Goal: Task Accomplishment & Management: Use online tool/utility

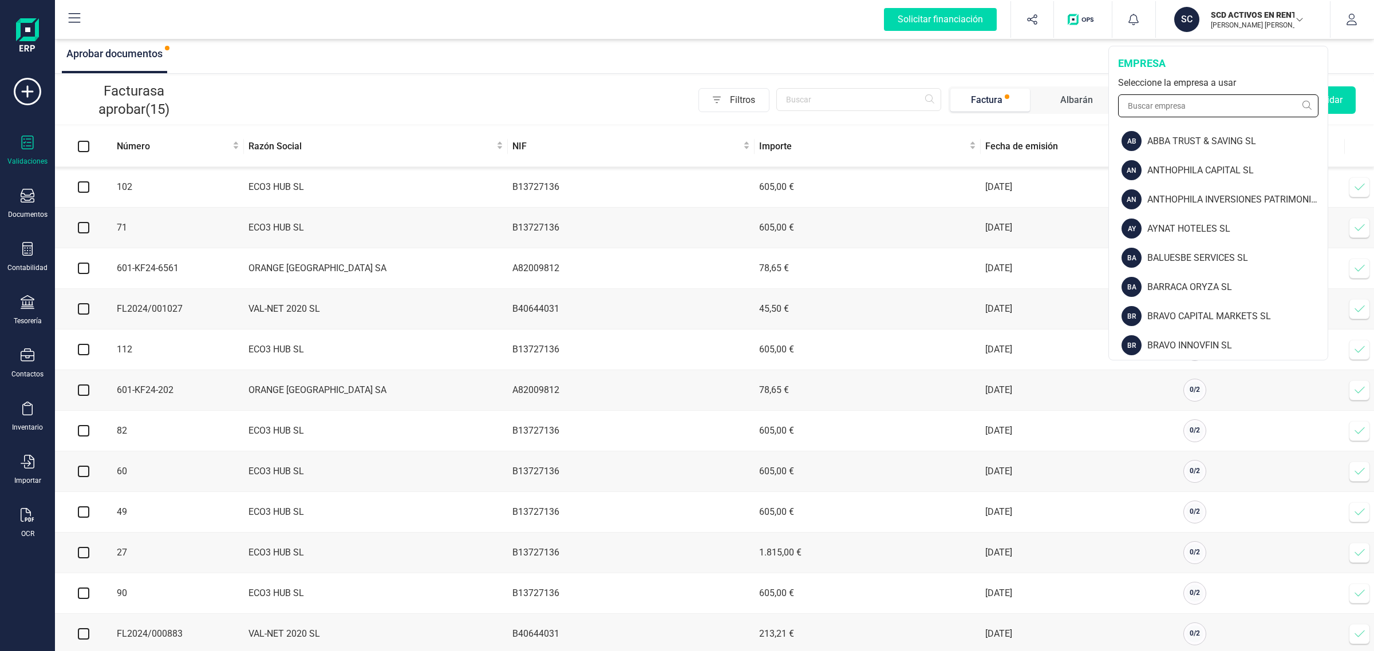
click at [1204, 105] on input "text" at bounding box center [1218, 105] width 200 height 23
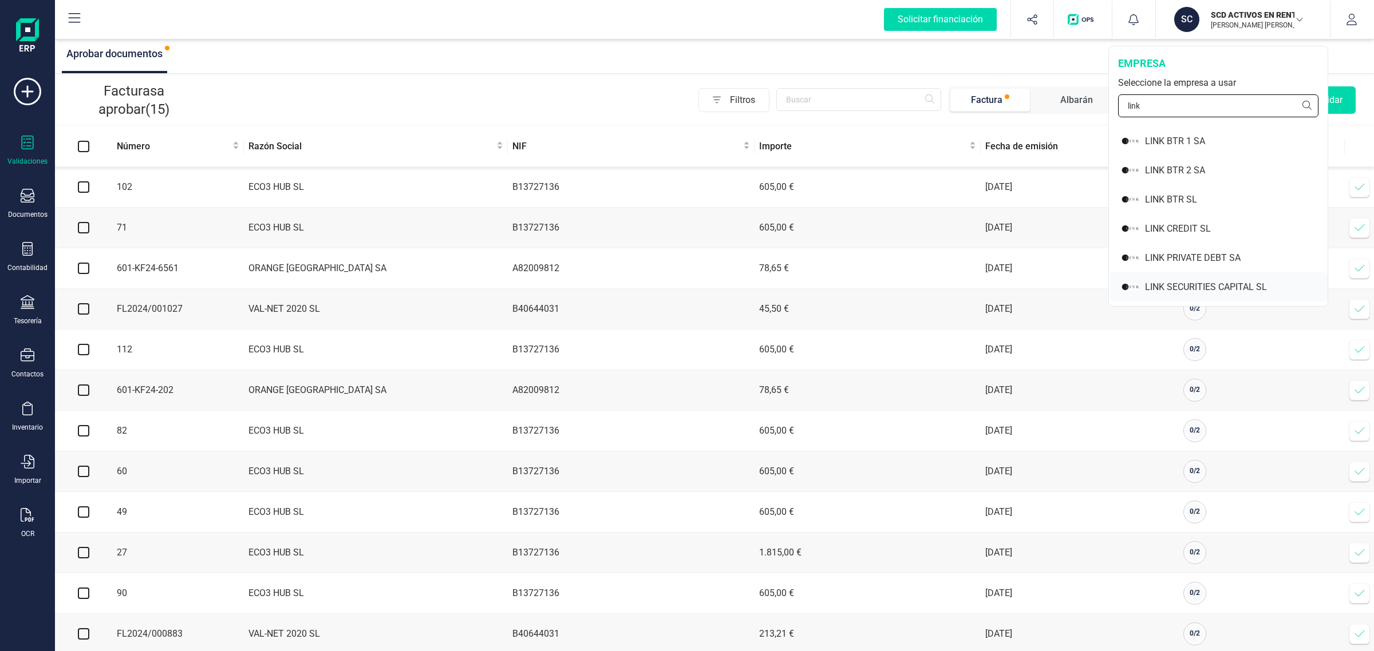
type input "link"
click at [1202, 281] on div "LINK SECURITIES CAPITAL SL" at bounding box center [1236, 287] width 183 height 14
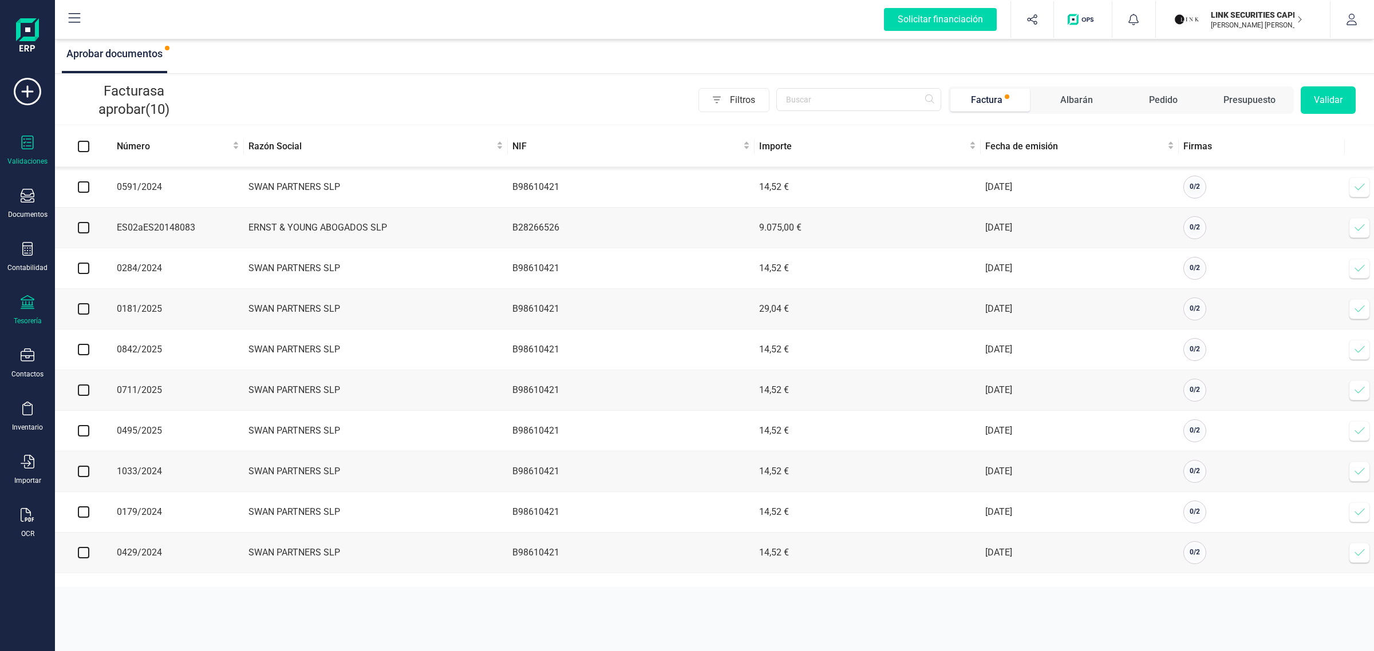
click at [34, 316] on div "Tesorería" at bounding box center [28, 320] width 28 height 9
click at [292, 96] on div "Filtros Factura Albarán Pedido Presupuesto Validar" at bounding box center [777, 99] width 1155 height 27
click at [1003, 147] on span "Fecha de emisión" at bounding box center [1075, 147] width 180 height 14
click at [1018, 152] on span "Fecha de emisión" at bounding box center [1075, 147] width 180 height 14
click at [81, 183] on input "checkbox" at bounding box center [83, 186] width 11 height 11
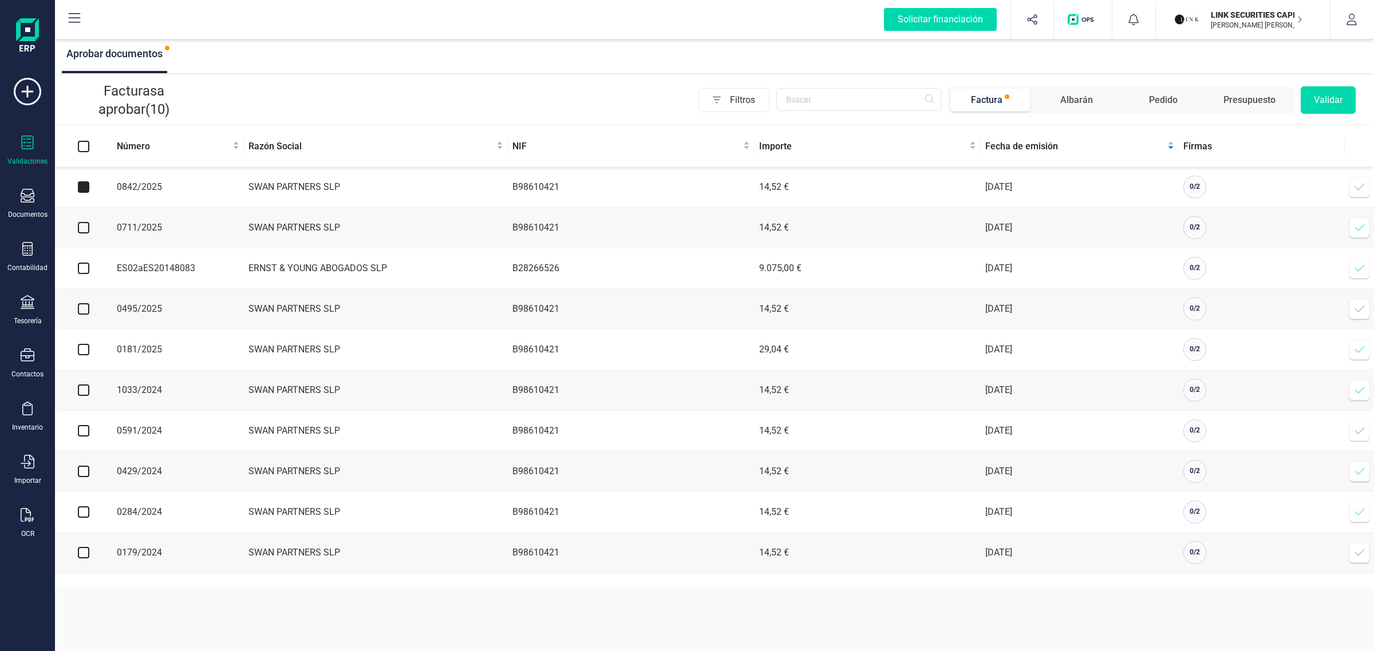
checkbox input "true"
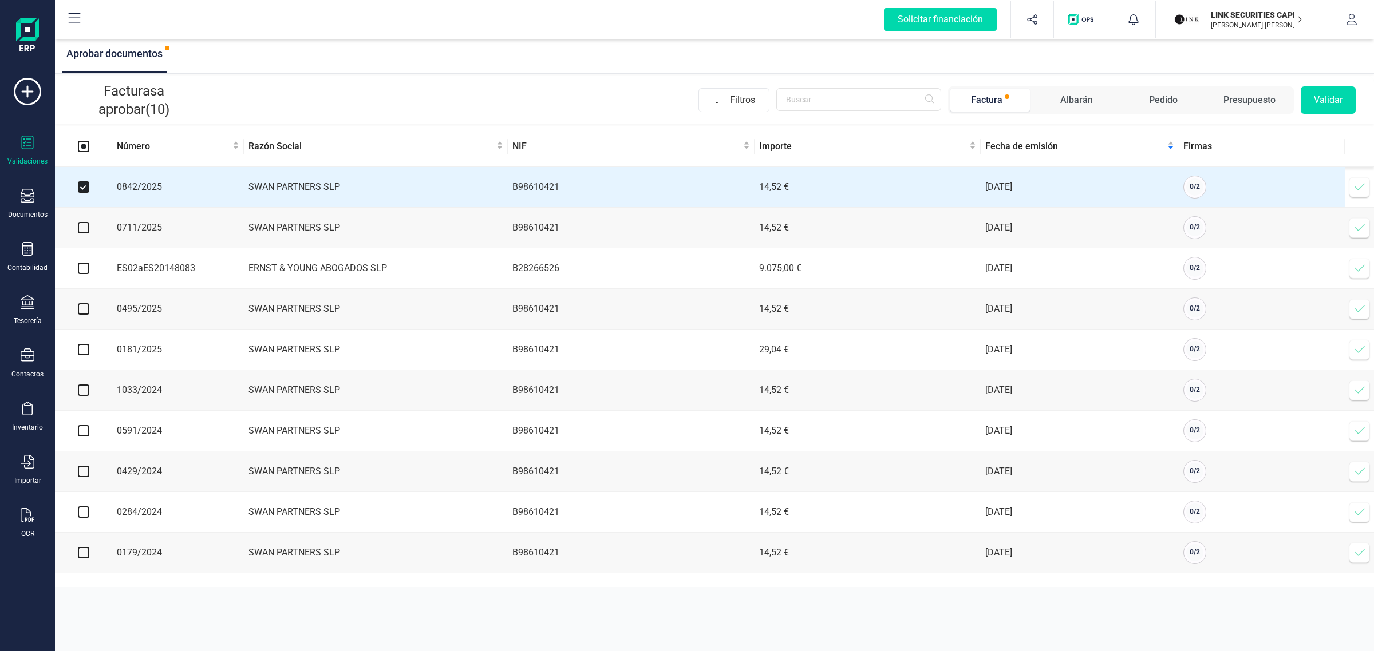
click at [82, 228] on input "checkbox" at bounding box center [83, 227] width 11 height 11
checkbox input "true"
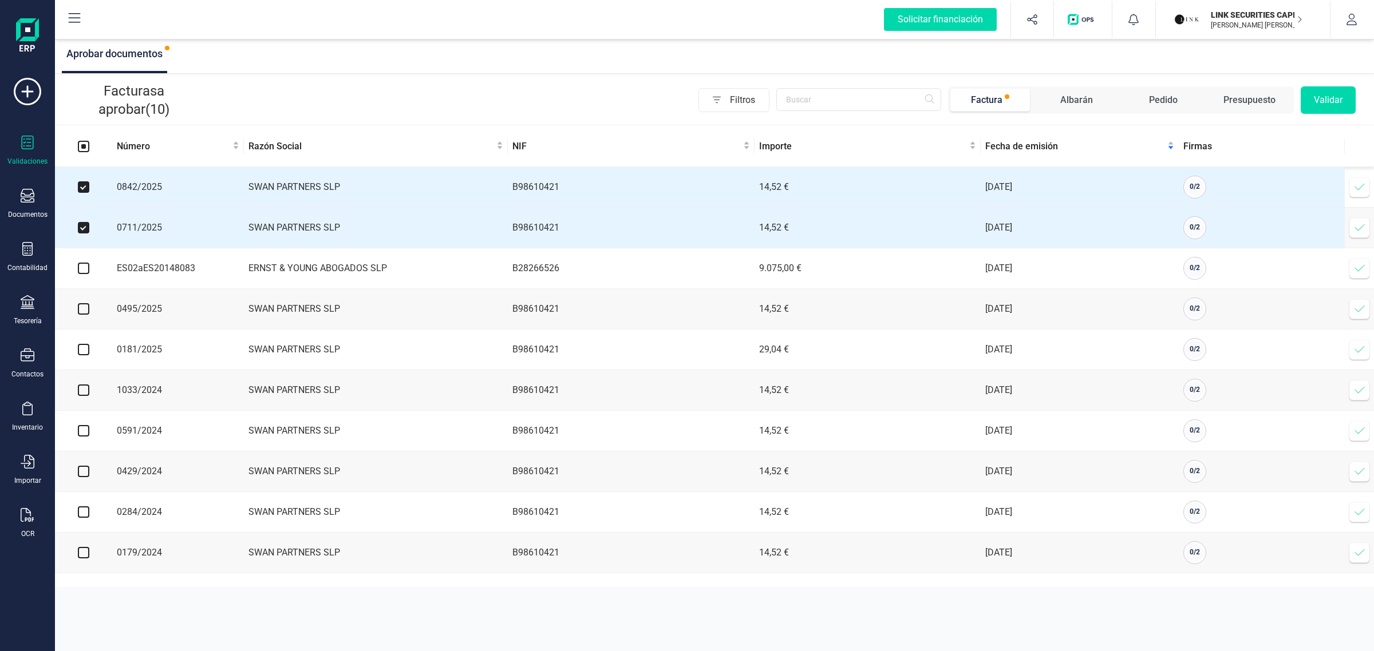
click at [1332, 98] on button "Validar" at bounding box center [1327, 99] width 55 height 27
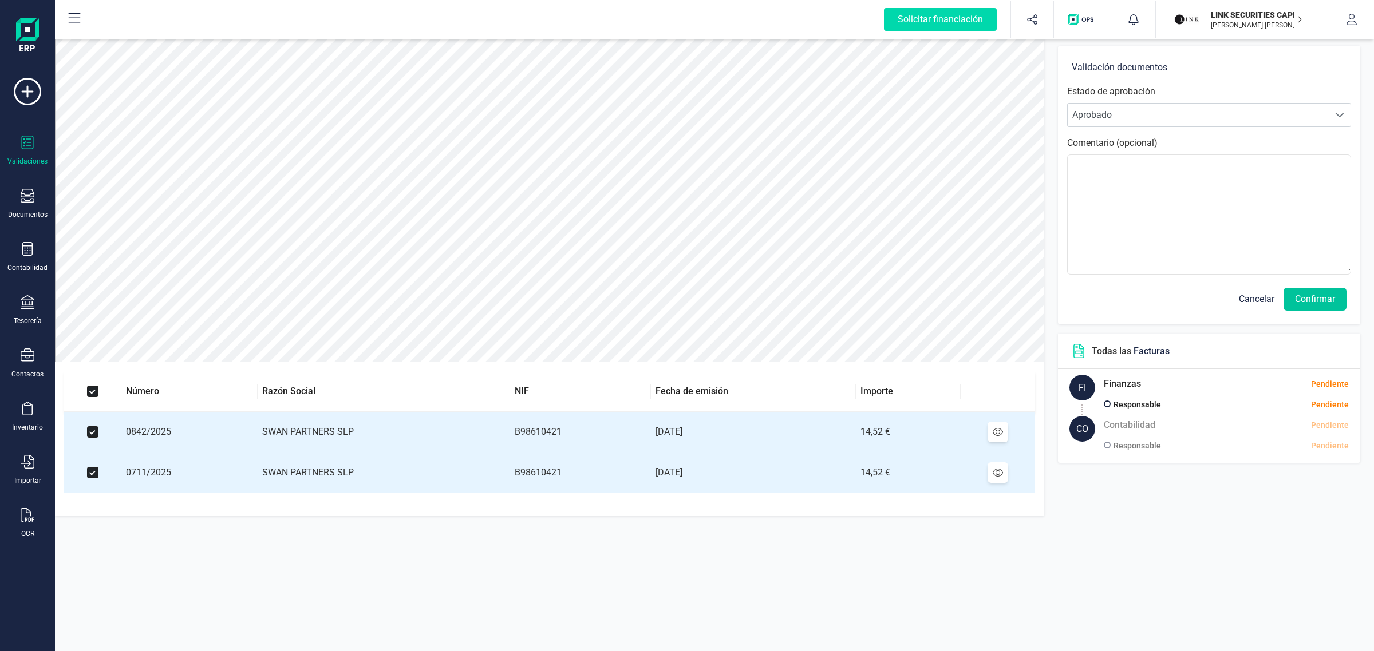
click at [1311, 296] on button "Confirmar" at bounding box center [1314, 299] width 63 height 23
click at [1309, 299] on button "Confirmar" at bounding box center [1314, 299] width 63 height 23
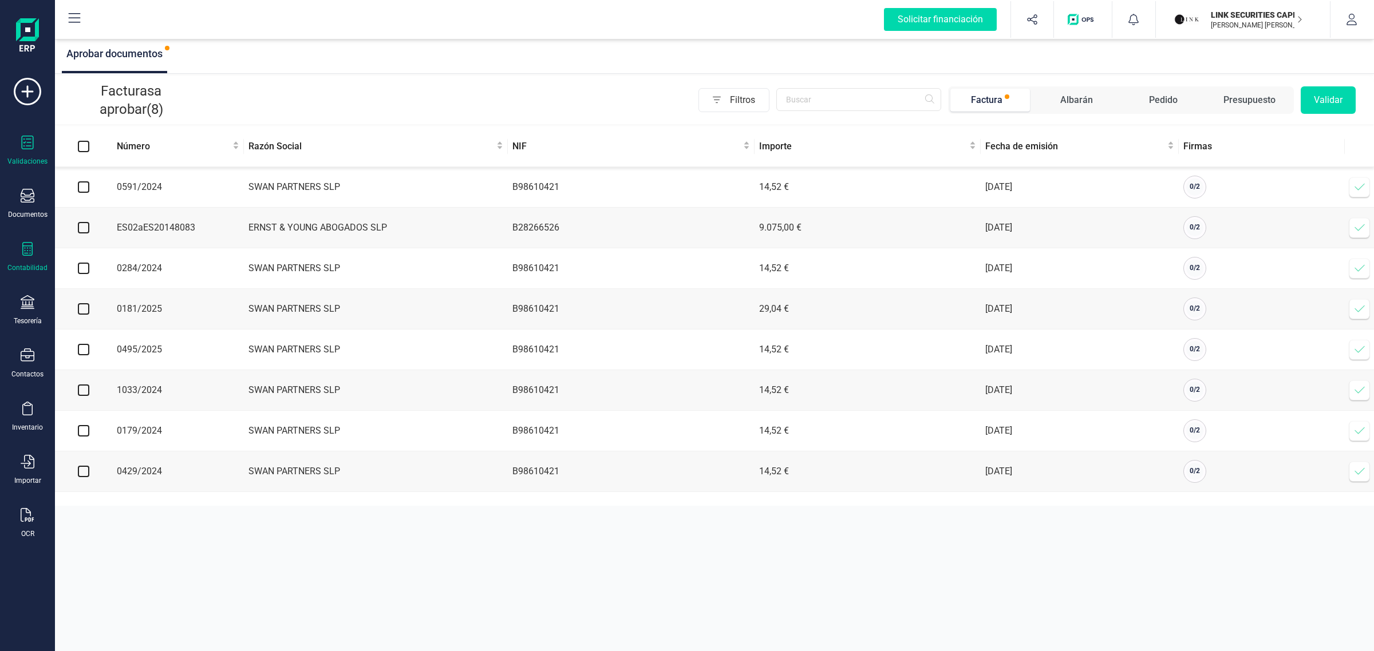
click at [37, 256] on div "Contabilidad" at bounding box center [28, 257] width 46 height 30
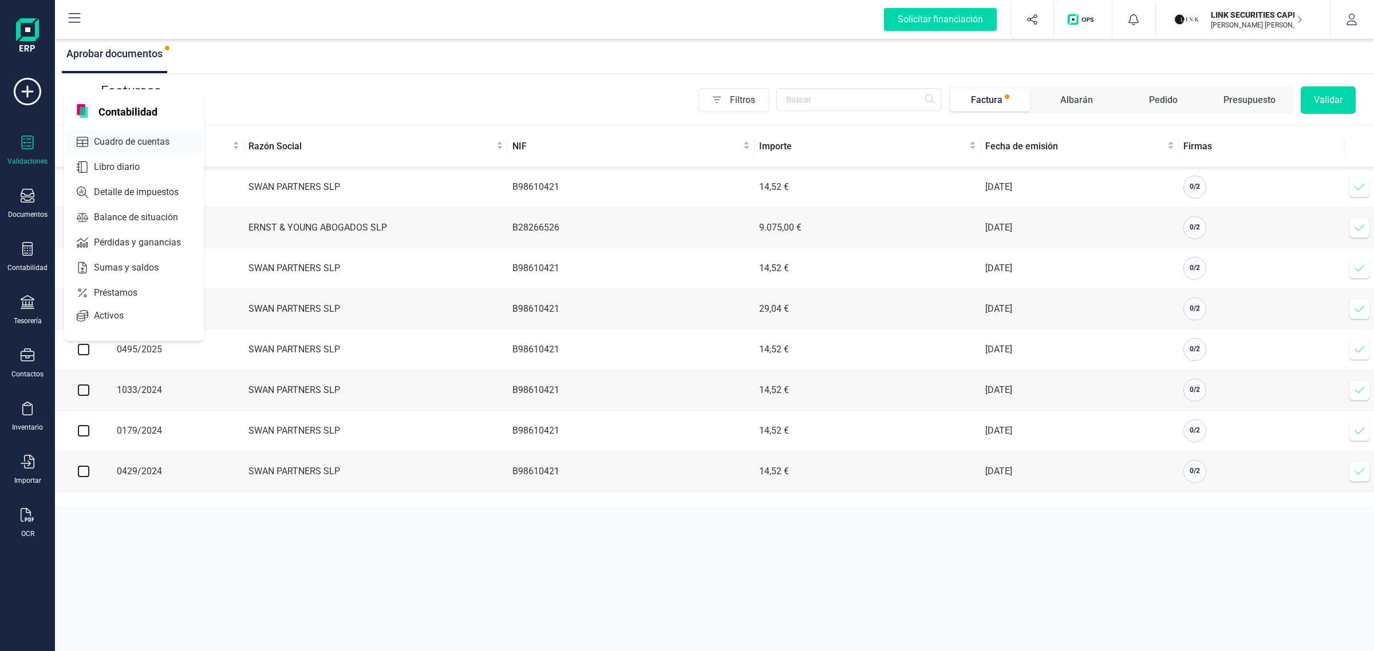
click at [113, 141] on span "Cuadro de cuentas" at bounding box center [139, 142] width 101 height 14
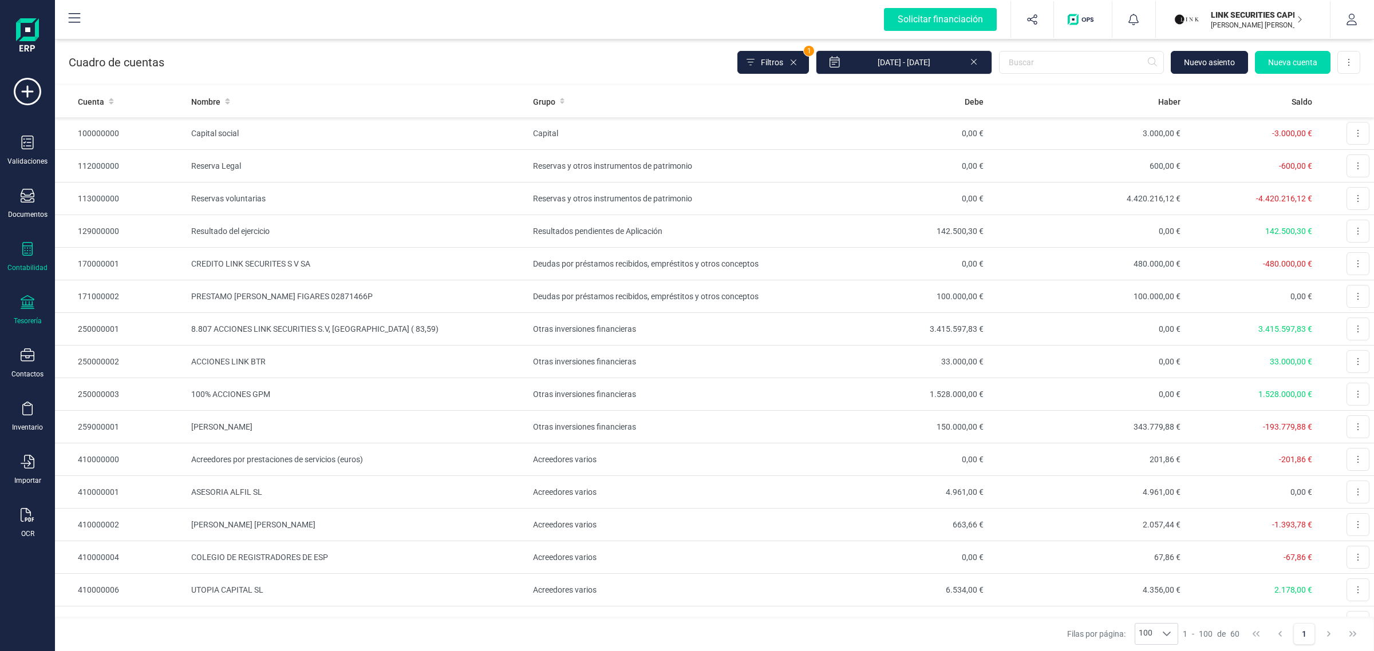
click at [18, 322] on div "Tesorería" at bounding box center [28, 320] width 28 height 9
click at [112, 193] on span "Cuentas bancarias" at bounding box center [139, 195] width 101 height 14
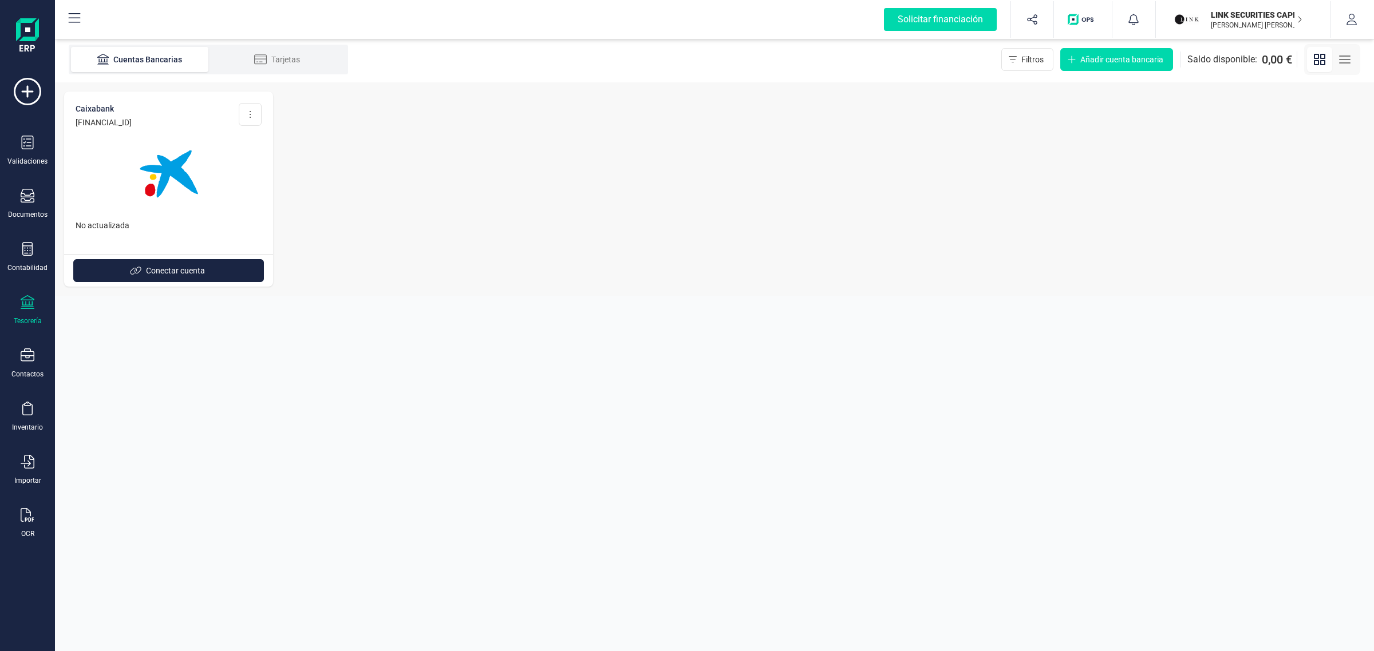
click at [184, 186] on img at bounding box center [169, 174] width 96 height 96
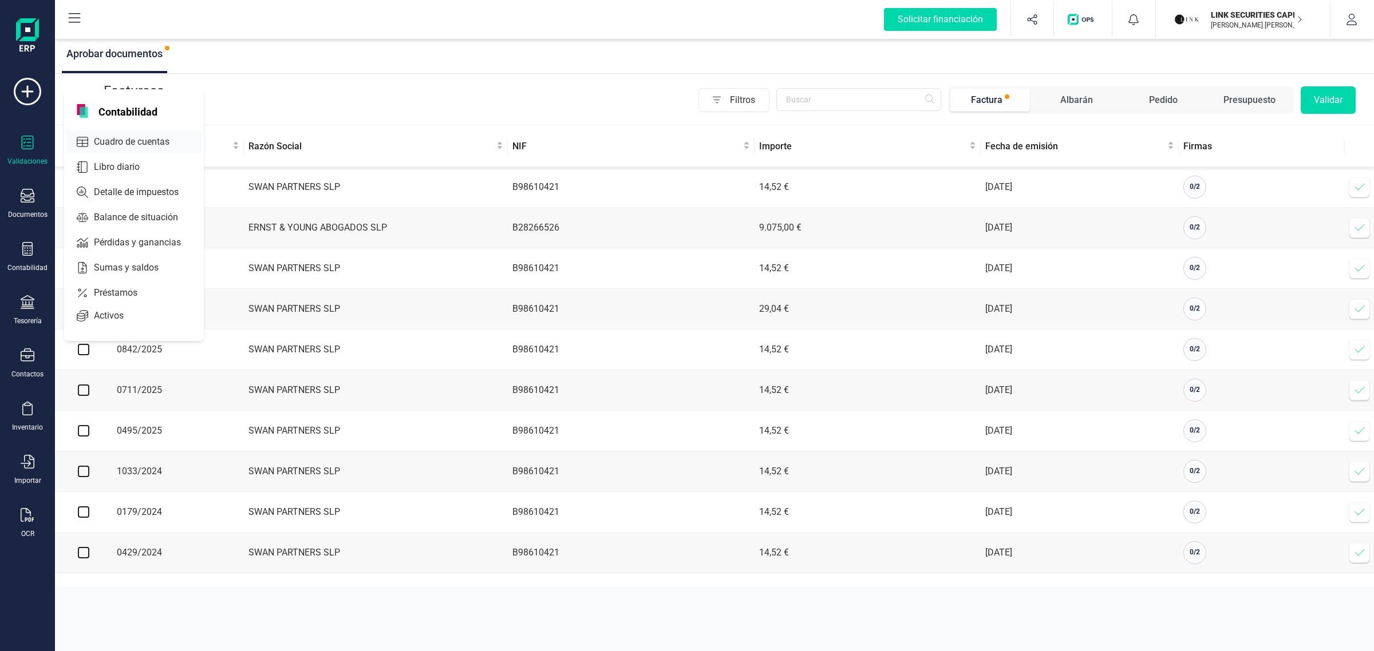
click at [133, 138] on span "Cuadro de cuentas" at bounding box center [139, 142] width 101 height 14
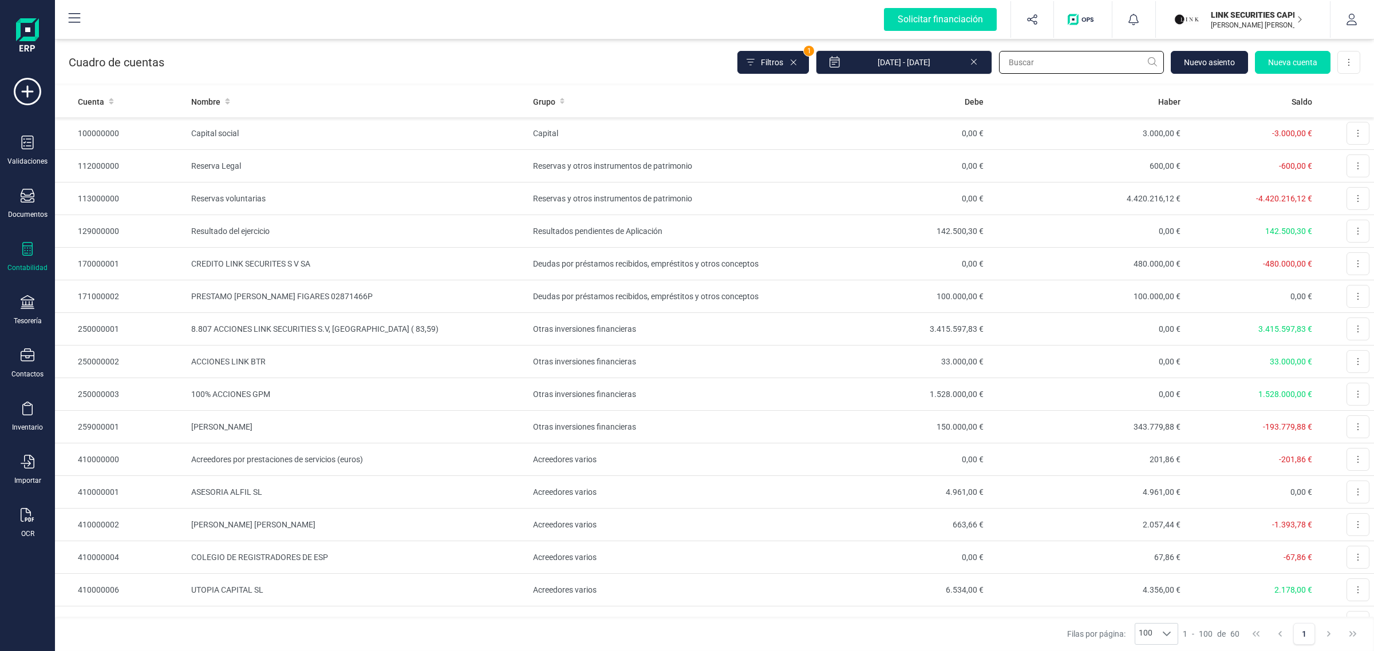
click at [1024, 66] on input "text" at bounding box center [1081, 62] width 165 height 23
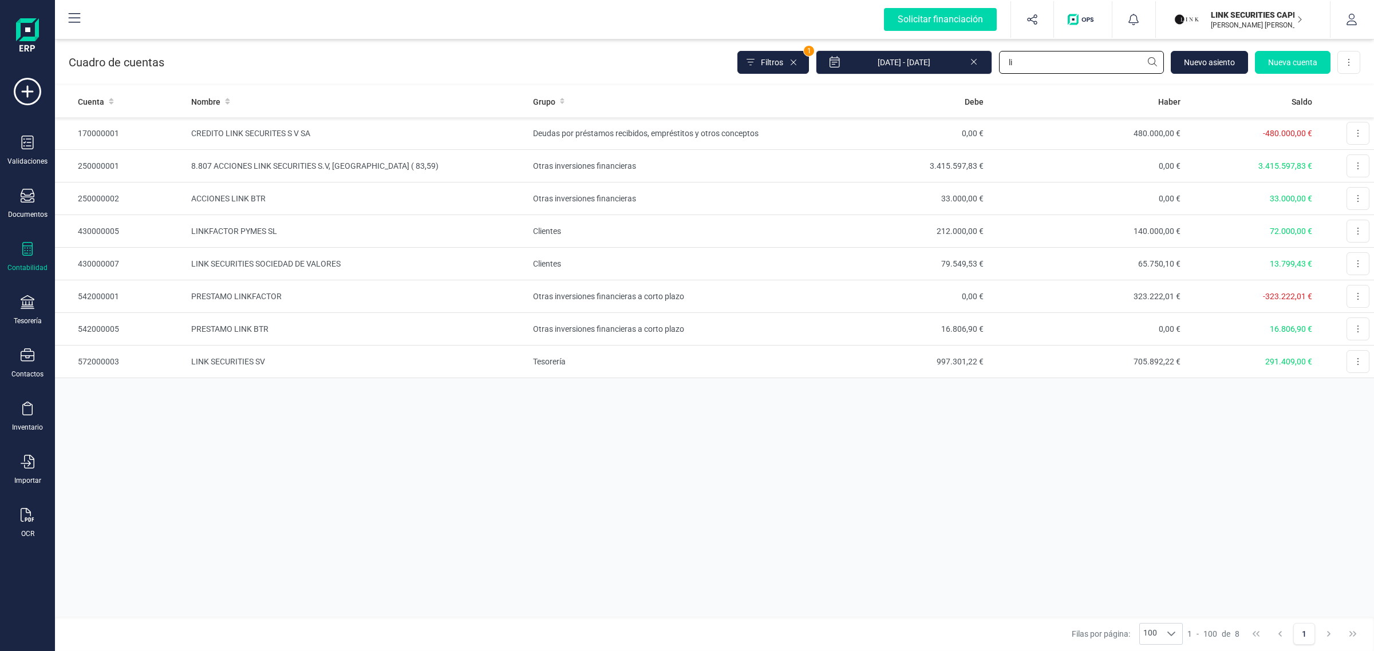
type input "l"
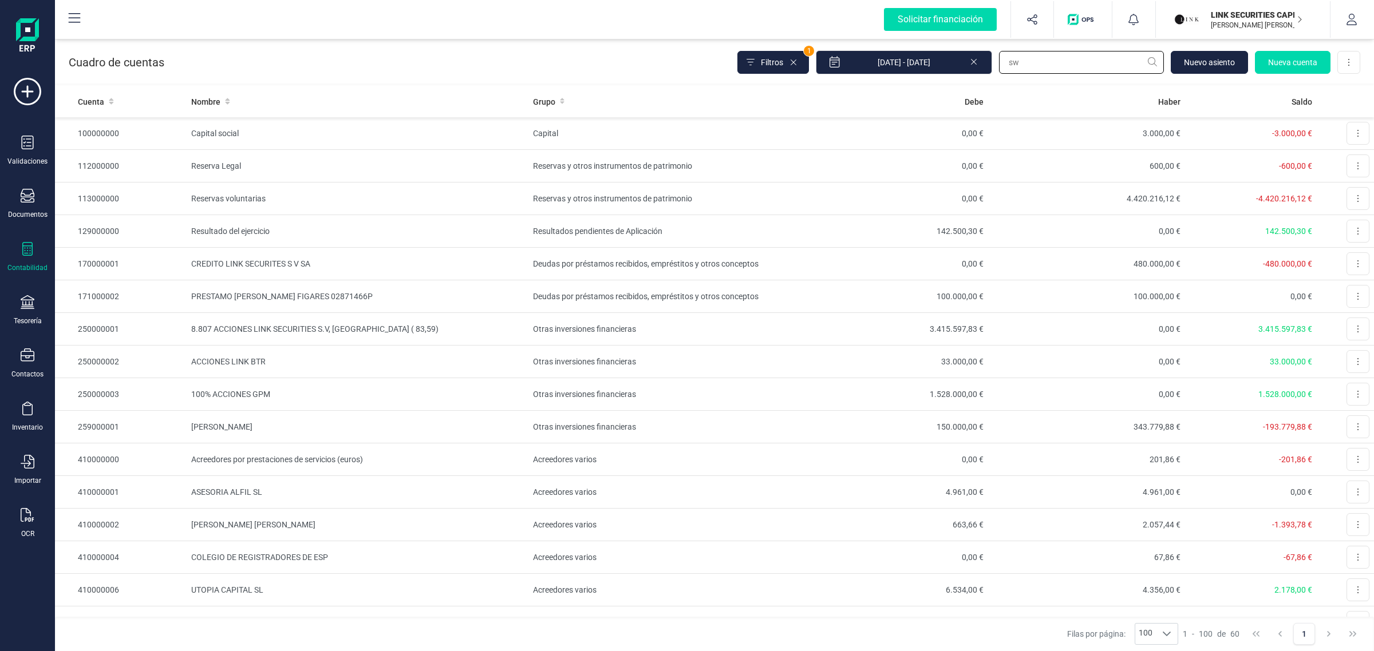
type input "s"
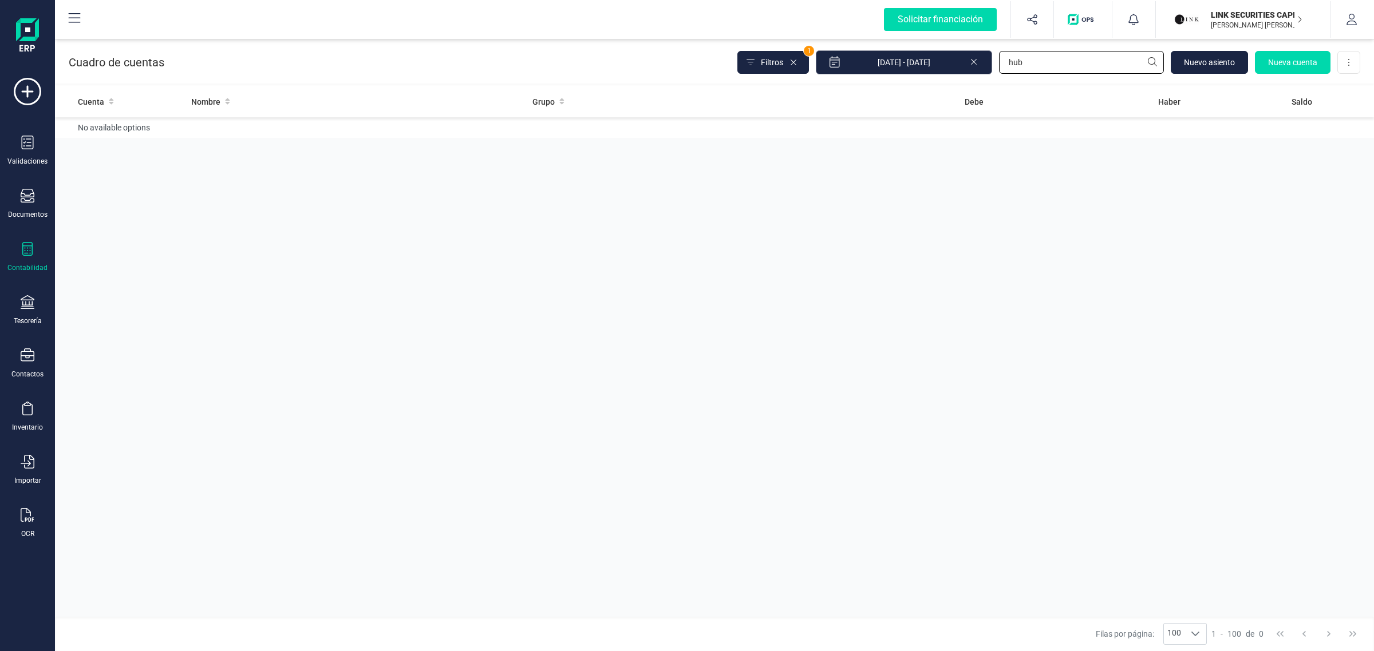
type input "hub"
click at [968, 61] on input "[DATE] - [DATE]" at bounding box center [904, 62] width 176 height 24
click at [975, 62] on icon at bounding box center [973, 60] width 9 height 11
click at [1043, 66] on input "hub" at bounding box center [1081, 62] width 165 height 23
click at [1037, 66] on input "hub" at bounding box center [1081, 62] width 165 height 23
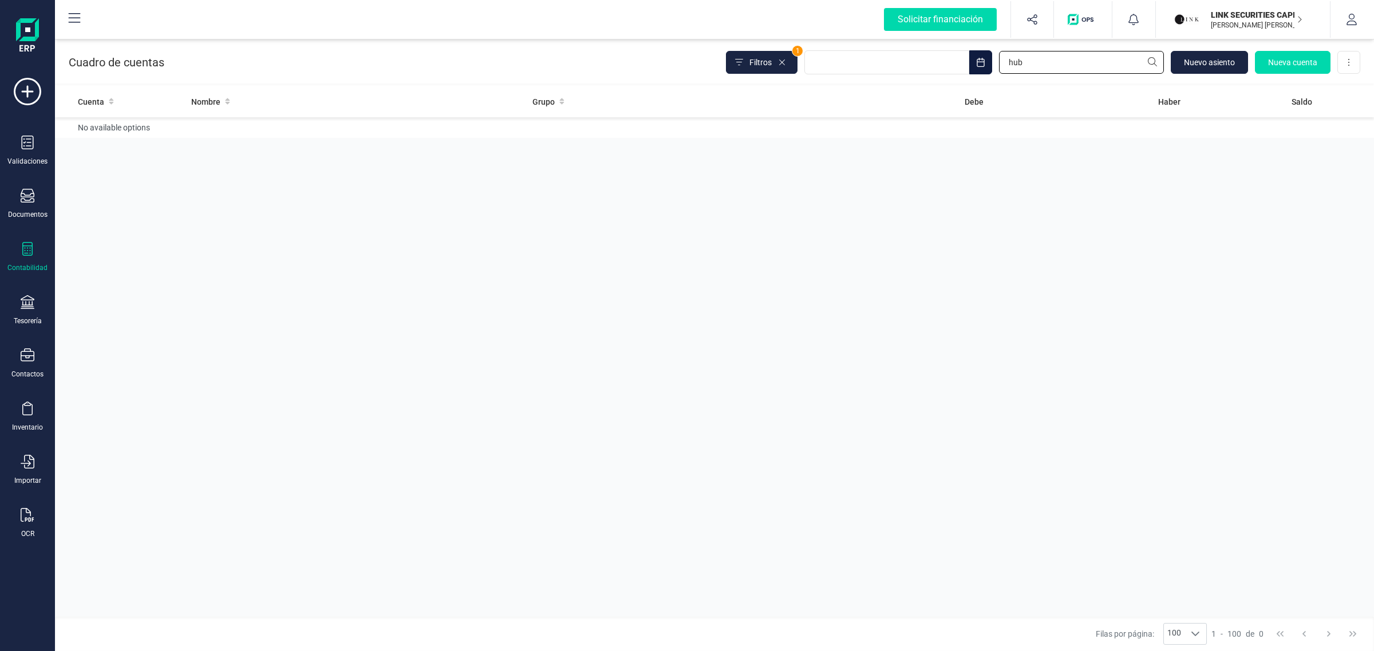
drag, startPoint x: 1037, startPoint y: 66, endPoint x: 974, endPoint y: 59, distance: 63.9
click at [971, 61] on div "Filtros 1 hub [GEOGRAPHIC_DATA] Nueva cuenta Descargar Excel" at bounding box center [1043, 62] width 634 height 24
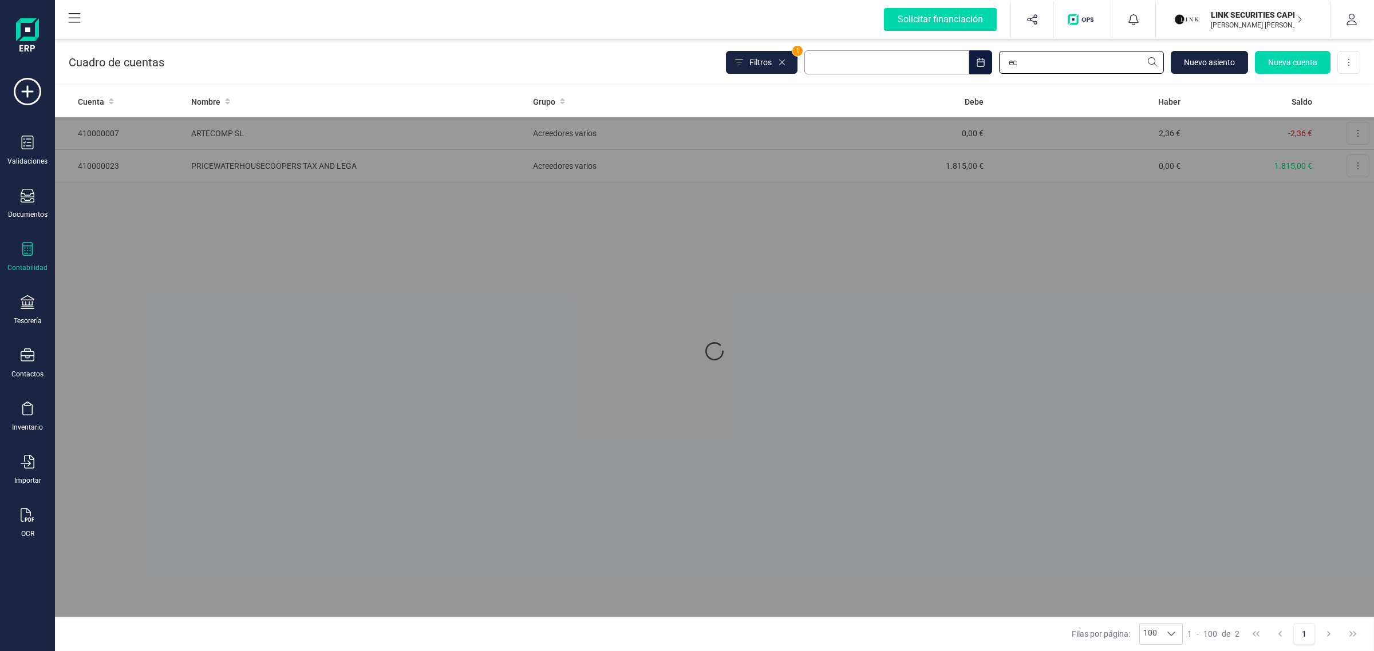
type input "e"
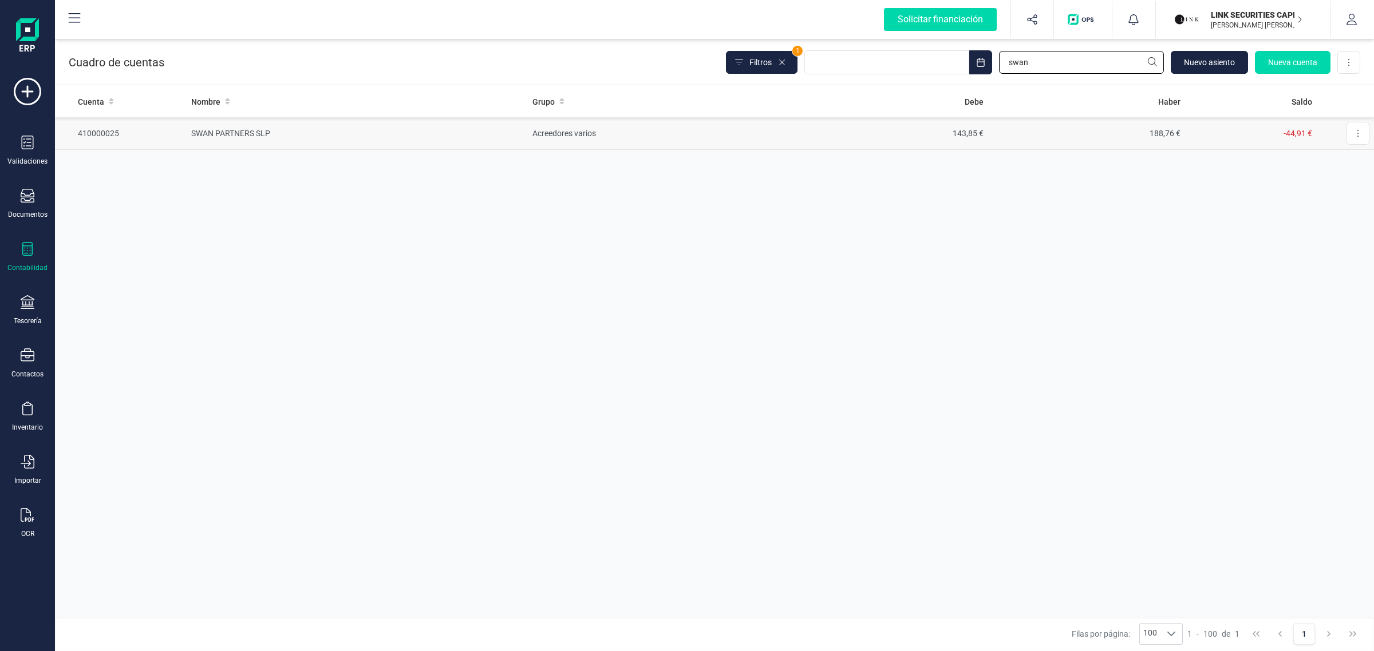
type input "swan"
click at [401, 133] on td "SWAN PARTNERS SLP" at bounding box center [358, 133] width 342 height 33
